Goal: Entertainment & Leisure: Consume media (video, audio)

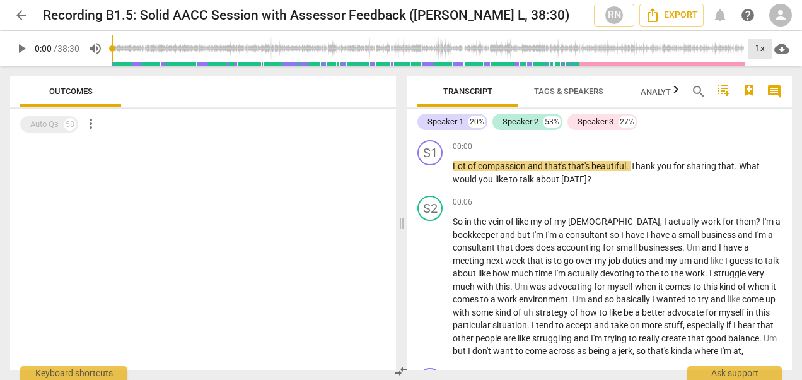
click at [760, 44] on div "1x" at bounding box center [760, 48] width 24 height 20
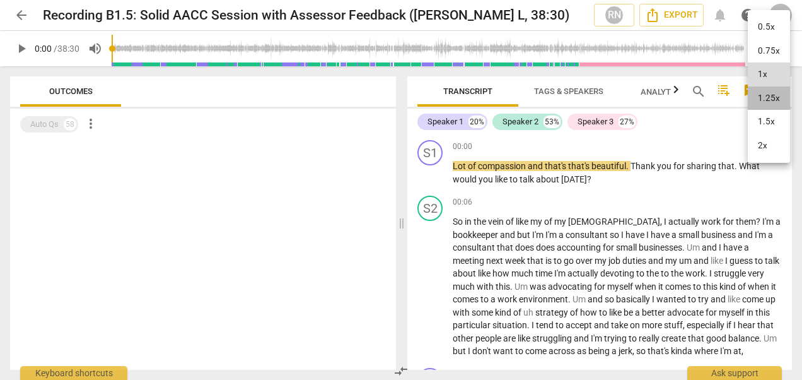
click at [757, 93] on li "1.25x" at bounding box center [769, 98] width 42 height 24
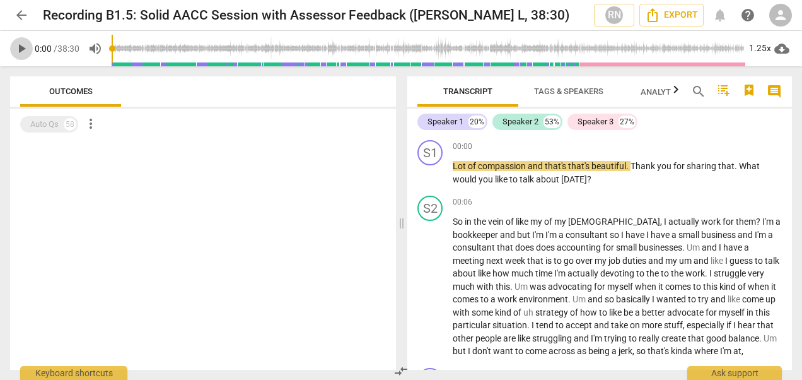
click at [24, 42] on span "play_arrow" at bounding box center [21, 48] width 15 height 15
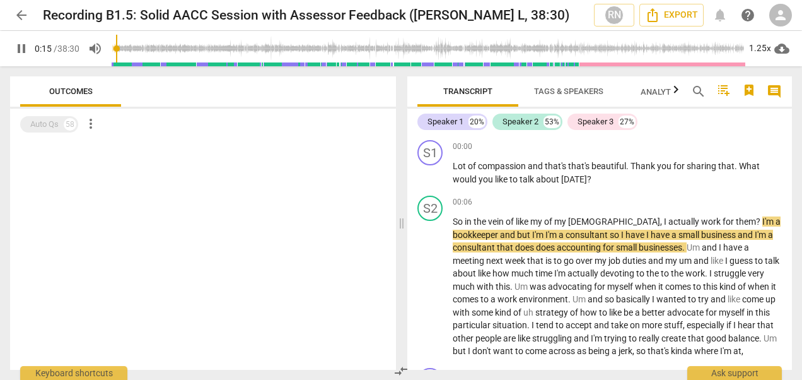
click at [21, 50] on span "pause" at bounding box center [21, 48] width 15 height 15
click at [758, 50] on div "1.25x" at bounding box center [760, 48] width 24 height 20
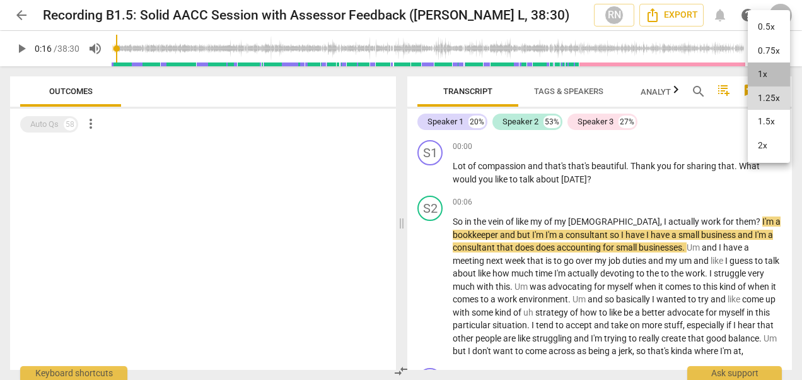
click at [760, 66] on li "1x" at bounding box center [769, 74] width 42 height 24
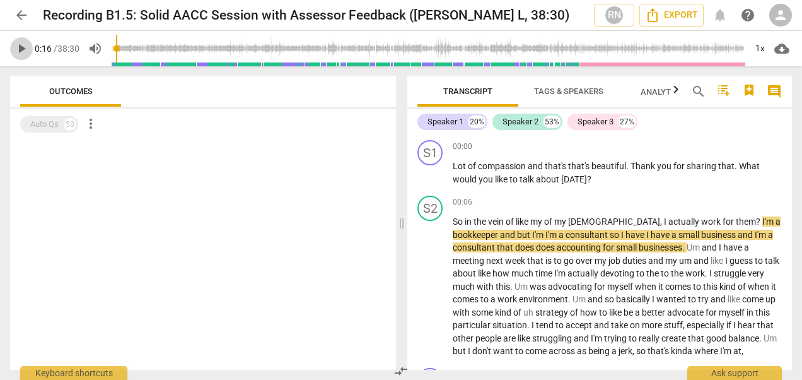
click at [18, 50] on span "play_arrow" at bounding box center [21, 48] width 15 height 15
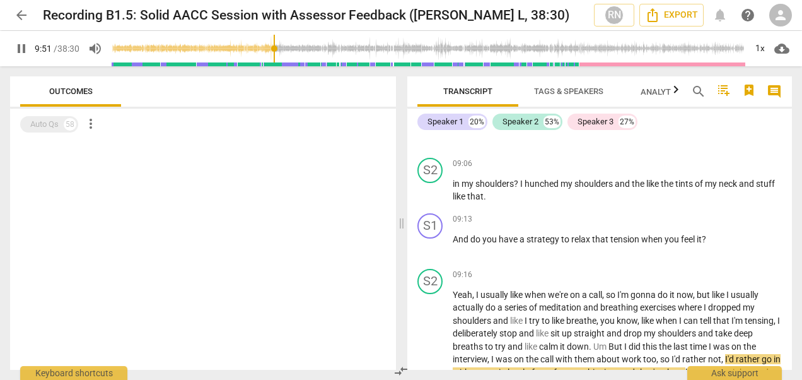
scroll to position [2006, 0]
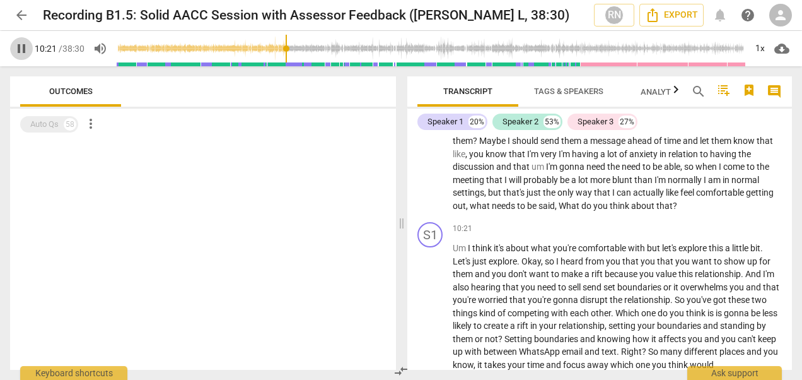
click at [20, 44] on span "pause" at bounding box center [21, 48] width 15 height 15
click at [20, 44] on span "play_arrow" at bounding box center [21, 48] width 15 height 15
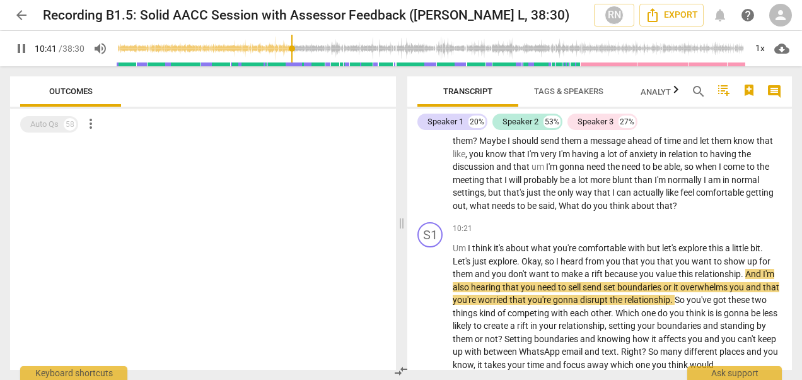
click at [333, 213] on div at bounding box center [203, 255] width 386 height 230
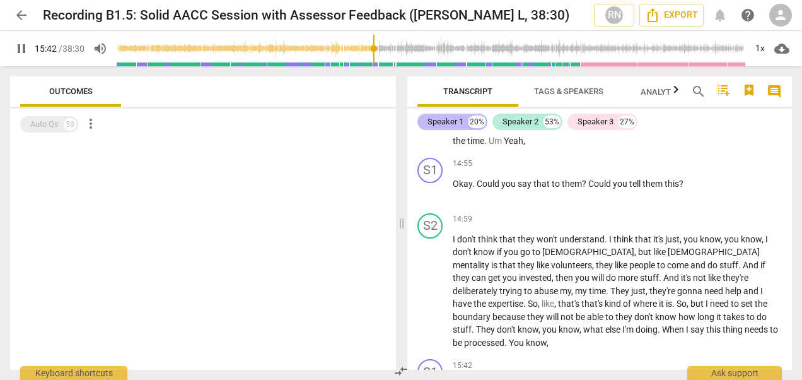
scroll to position [3522, 0]
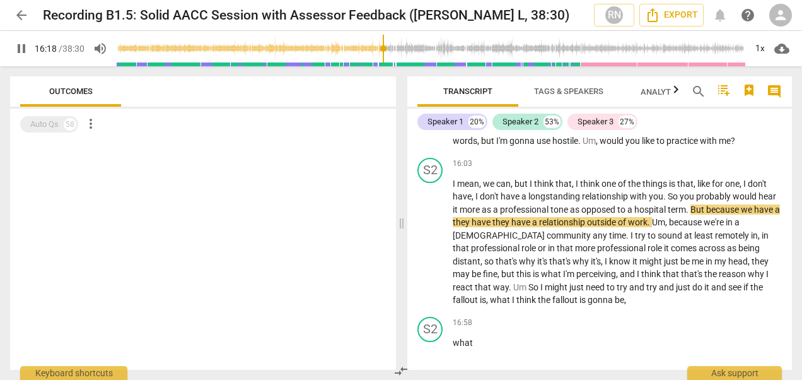
drag, startPoint x: 287, startPoint y: 267, endPoint x: 269, endPoint y: 293, distance: 31.2
click at [269, 293] on div at bounding box center [203, 255] width 386 height 230
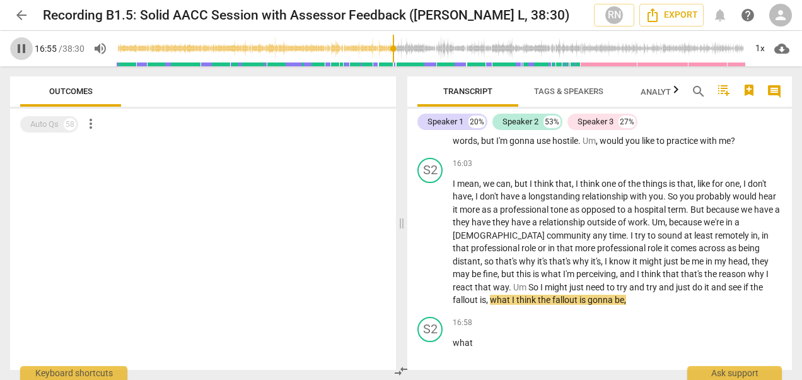
click at [21, 45] on span "pause" at bounding box center [21, 48] width 15 height 15
click at [21, 45] on span "play_arrow" at bounding box center [21, 48] width 15 height 15
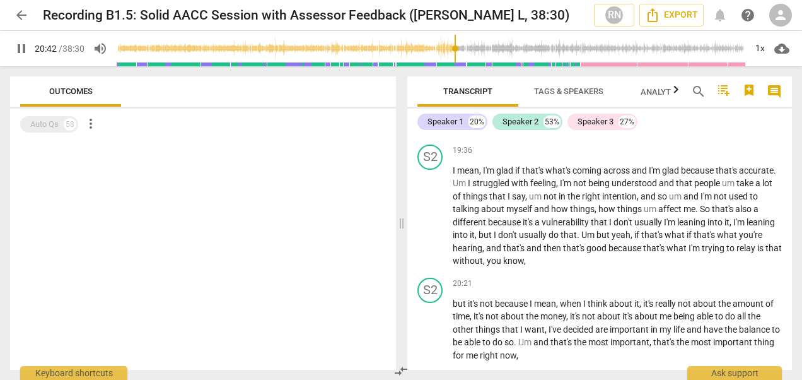
scroll to position [4598, 0]
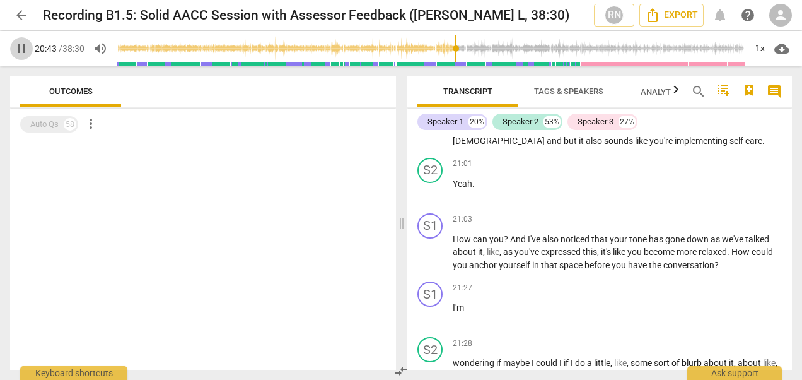
click at [20, 44] on span "pause" at bounding box center [21, 48] width 15 height 15
drag, startPoint x: 20, startPoint y: 44, endPoint x: 8, endPoint y: 44, distance: 12.6
click at [8, 44] on div "play_arrow 20:43 / 38:30 volume_up 1x cloud_download" at bounding box center [401, 48] width 802 height 35
click at [19, 51] on span "play_arrow" at bounding box center [21, 48] width 15 height 15
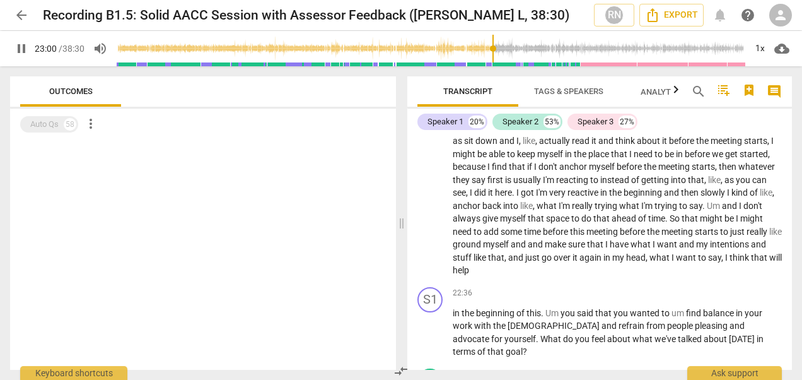
scroll to position [5112, 0]
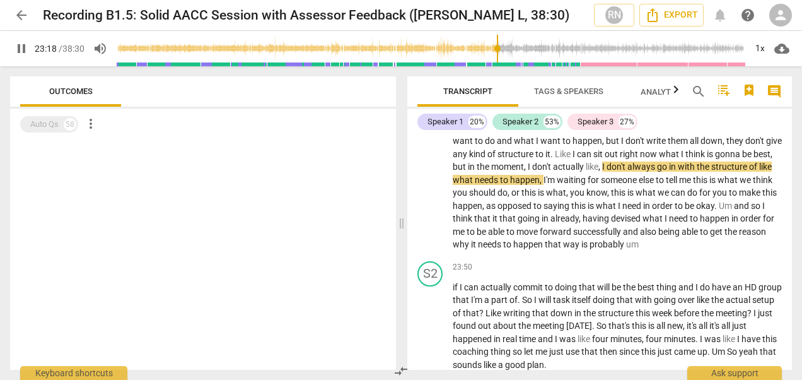
click at [19, 51] on span "pause" at bounding box center [21, 48] width 15 height 15
click at [19, 51] on span "play_arrow" at bounding box center [21, 48] width 15 height 15
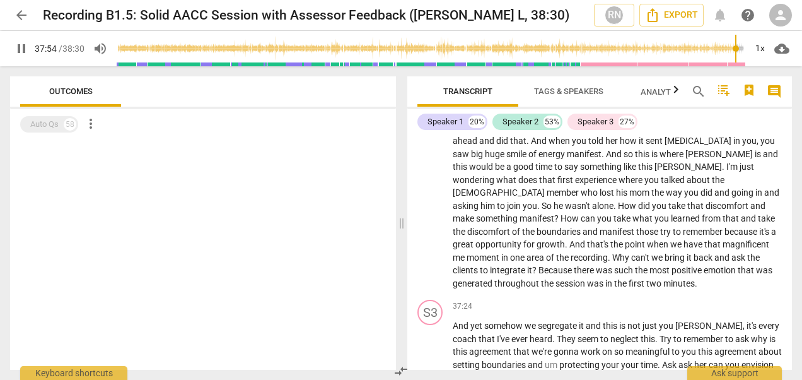
scroll to position [8423, 0]
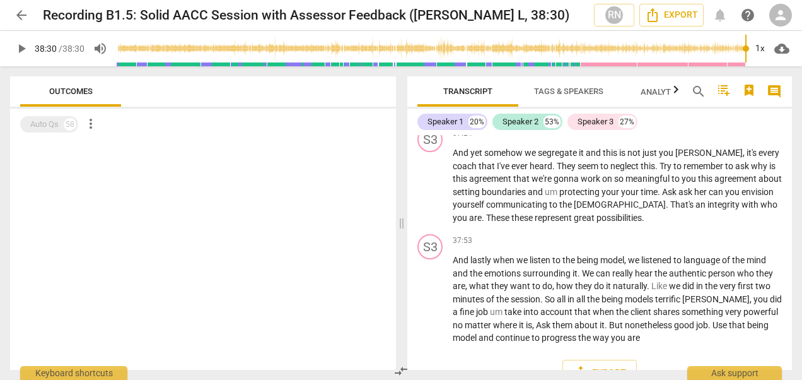
type input "2310"
